Goal: Task Accomplishment & Management: Manage account settings

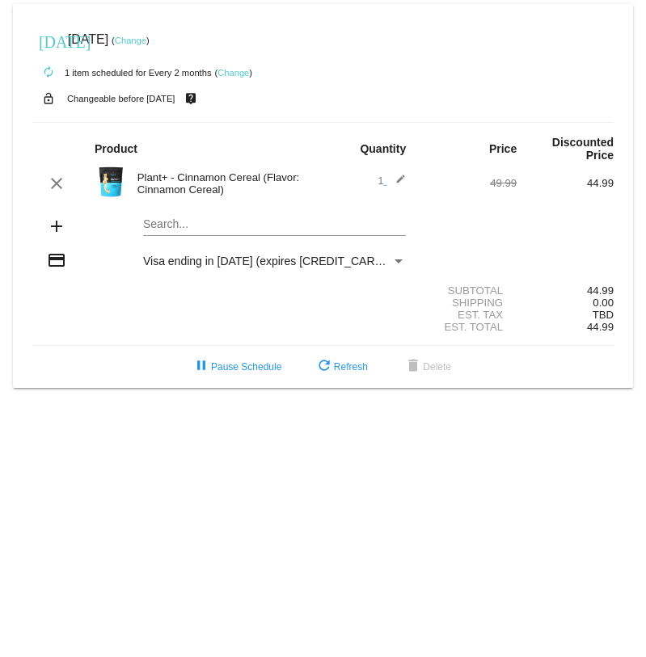
click at [180, 231] on mat-card "today Sep 12 2025 ( Change ) autorenew 1 item scheduled for Every 2 months ( Ch…" at bounding box center [323, 196] width 620 height 384
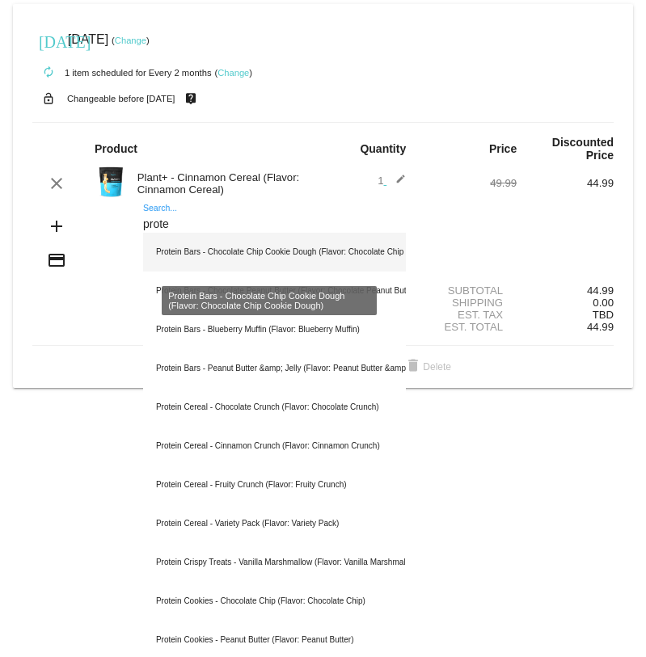
type input "prote"
click at [192, 249] on div "Protein Bars - Chocolate Chip Cookie Dough (Flavor: Chocolate Chip Cookie Dough)" at bounding box center [274, 252] width 263 height 39
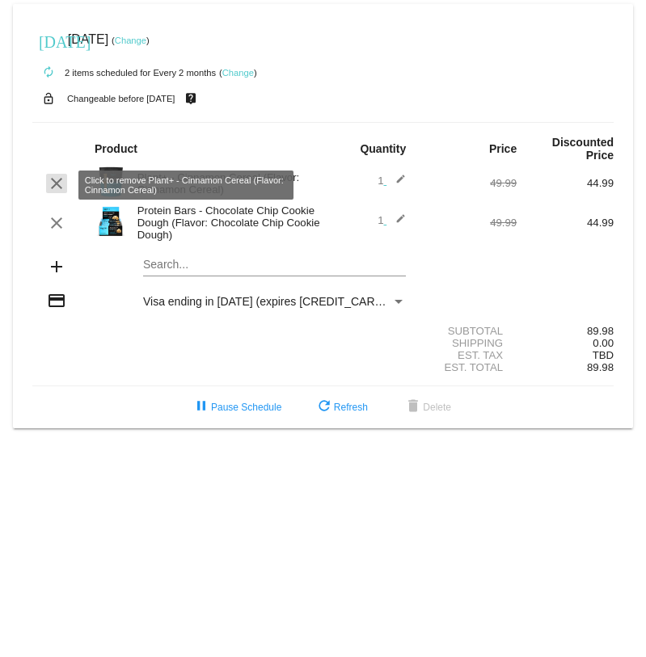
click at [61, 179] on mat-icon "clear" at bounding box center [56, 183] width 19 height 19
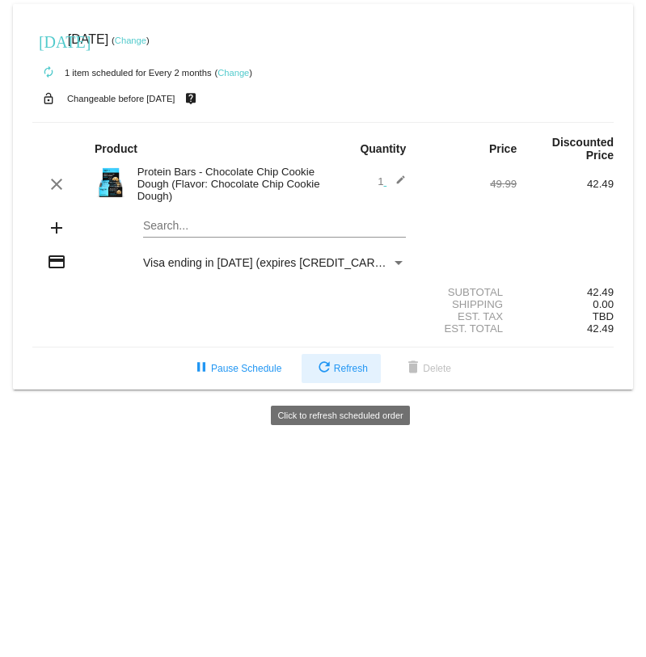
click at [343, 374] on span "refresh Refresh" at bounding box center [340, 368] width 53 height 11
click at [348, 374] on span "refresh Refresh" at bounding box center [340, 368] width 53 height 11
